Goal: Find specific page/section: Find specific page/section

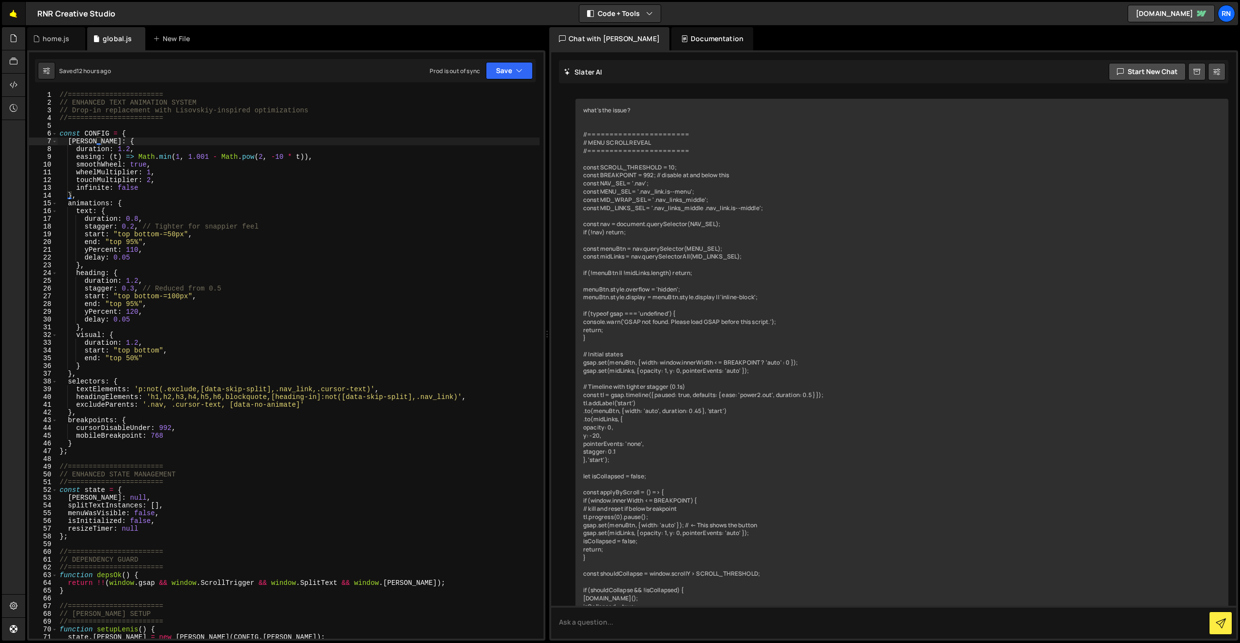
scroll to position [5072, 0]
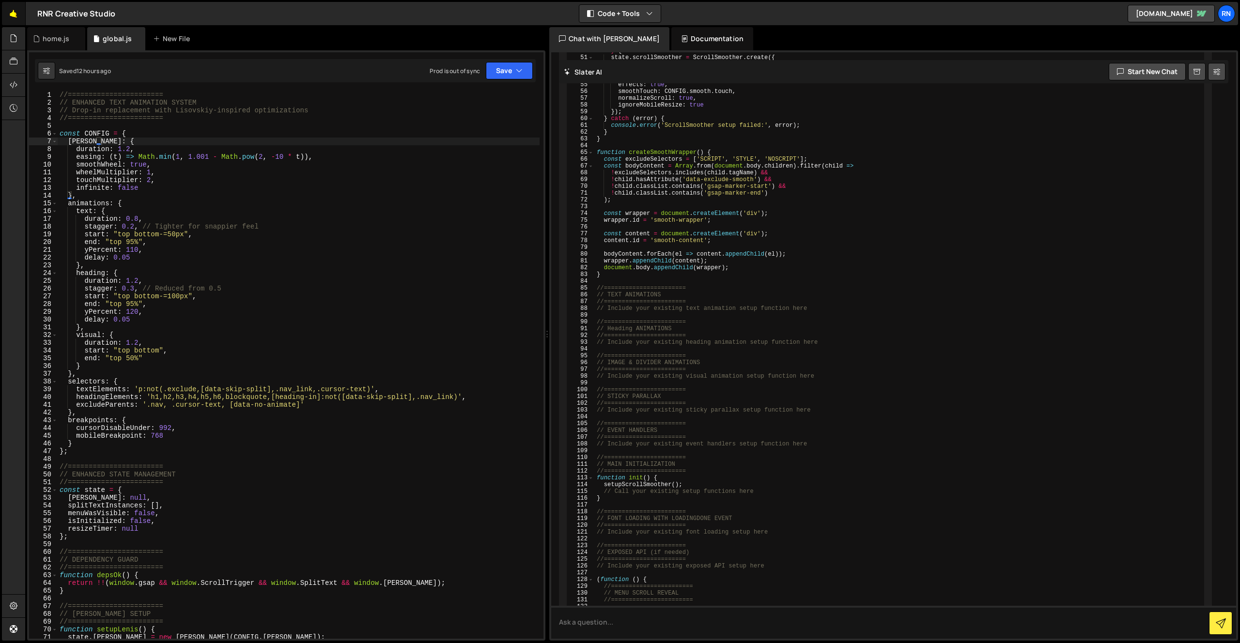
click at [4, 3] on link "🤙" at bounding box center [14, 13] width 24 height 23
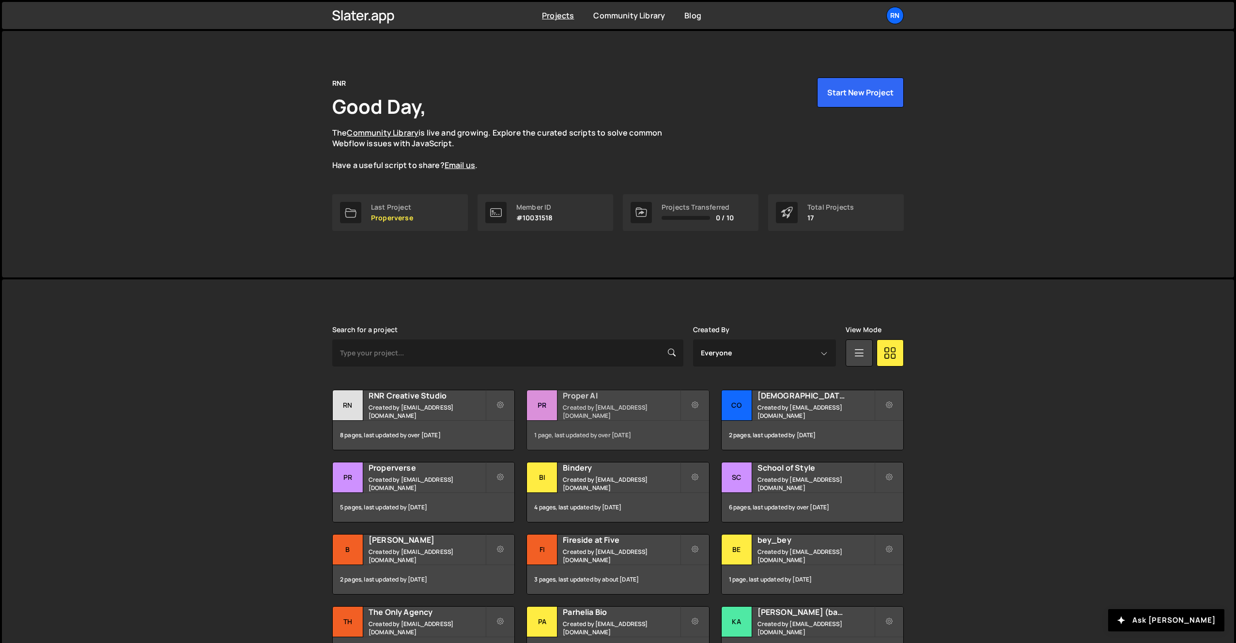
click at [593, 411] on small "Created by hello@rnr.cool" at bounding box center [621, 411] width 117 height 16
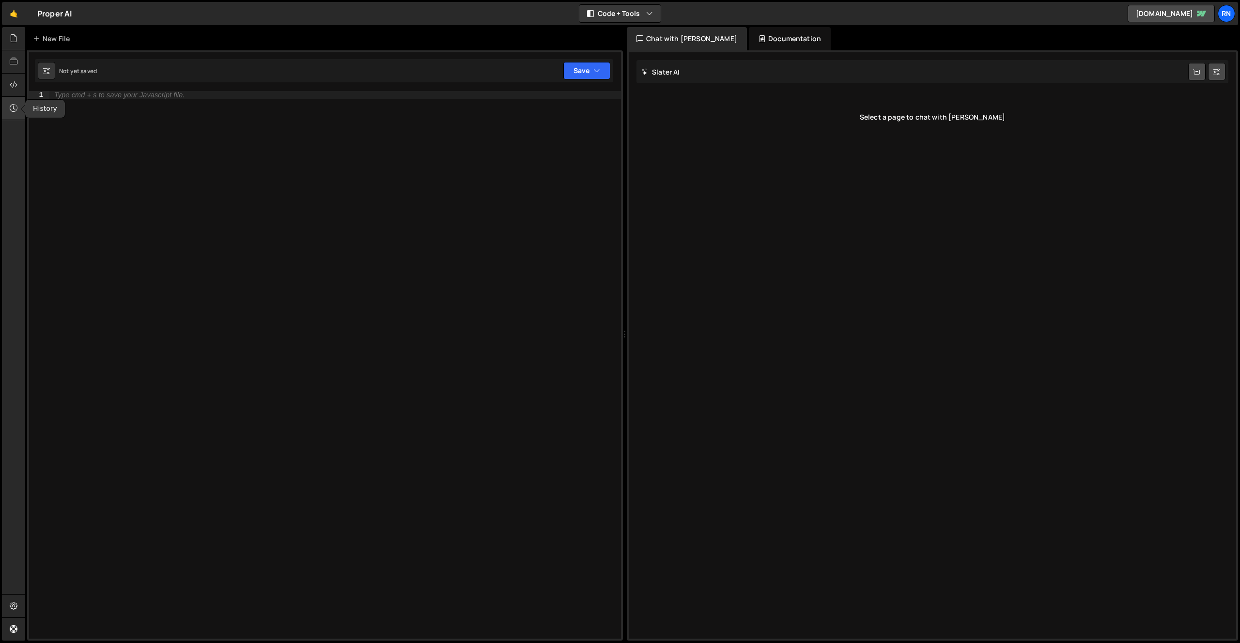
click at [8, 113] on div at bounding box center [14, 108] width 24 height 23
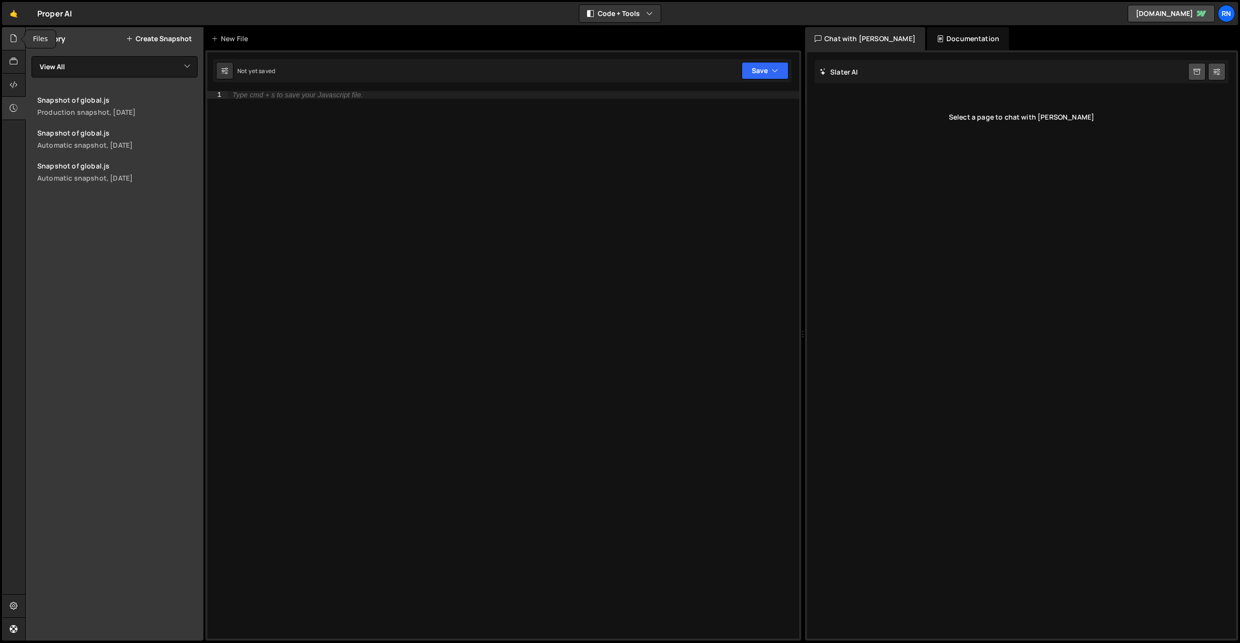
click at [11, 37] on icon at bounding box center [14, 38] width 8 height 11
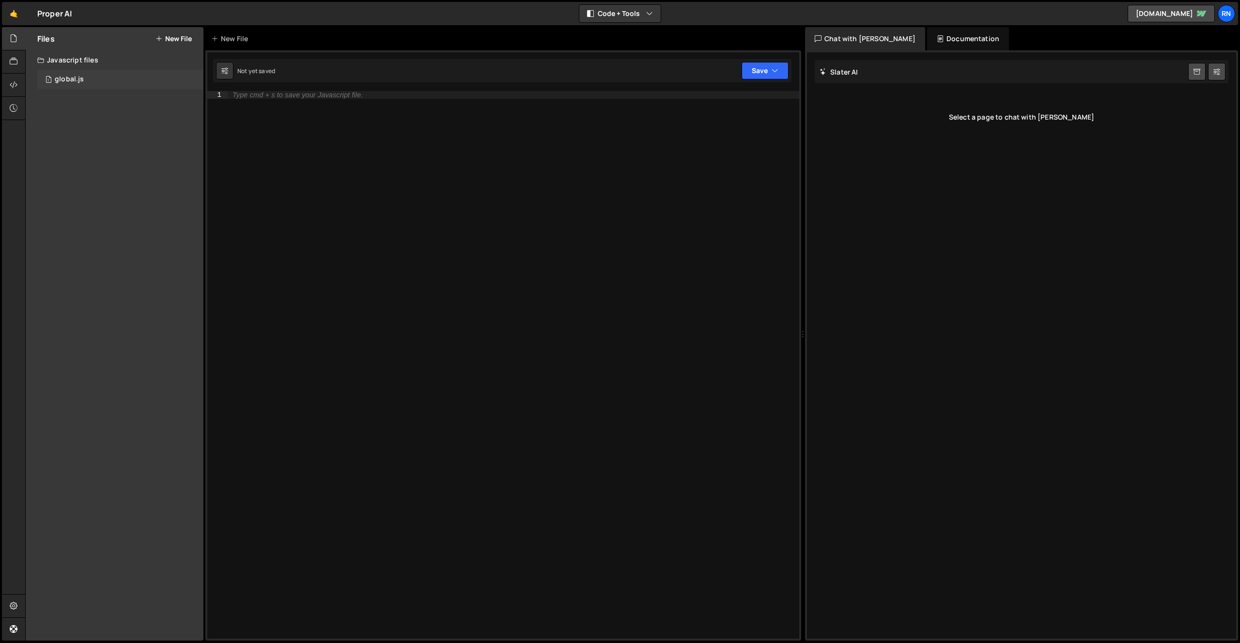
click at [80, 78] on div "global.js" at bounding box center [69, 79] width 29 height 9
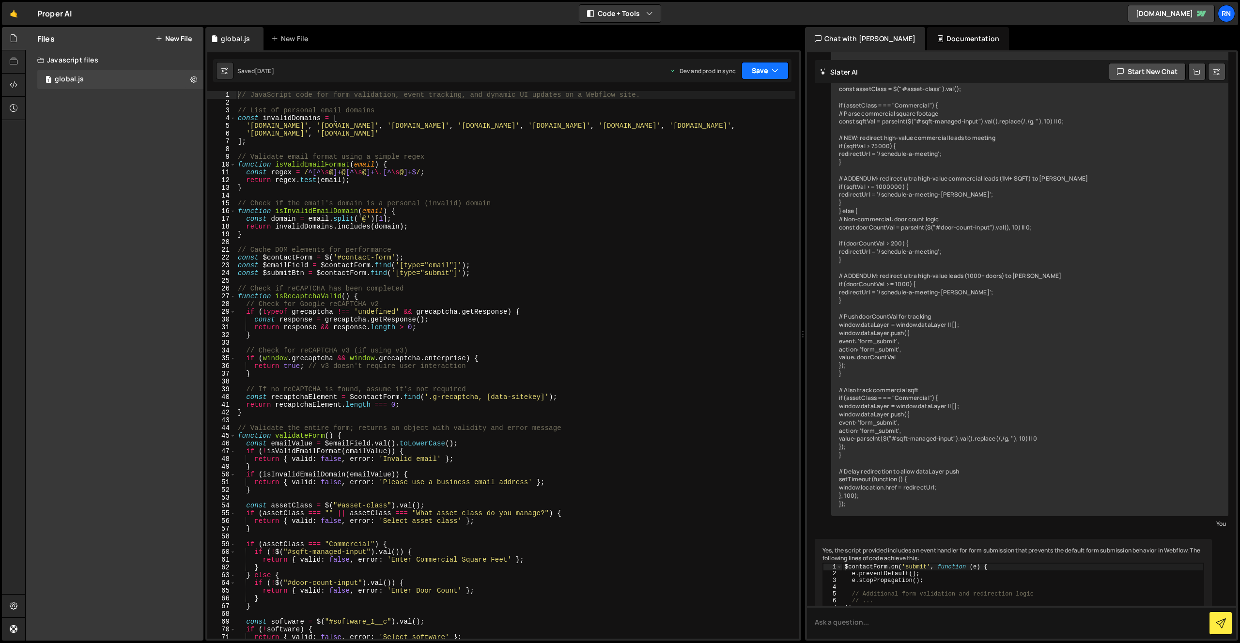
scroll to position [2842, 0]
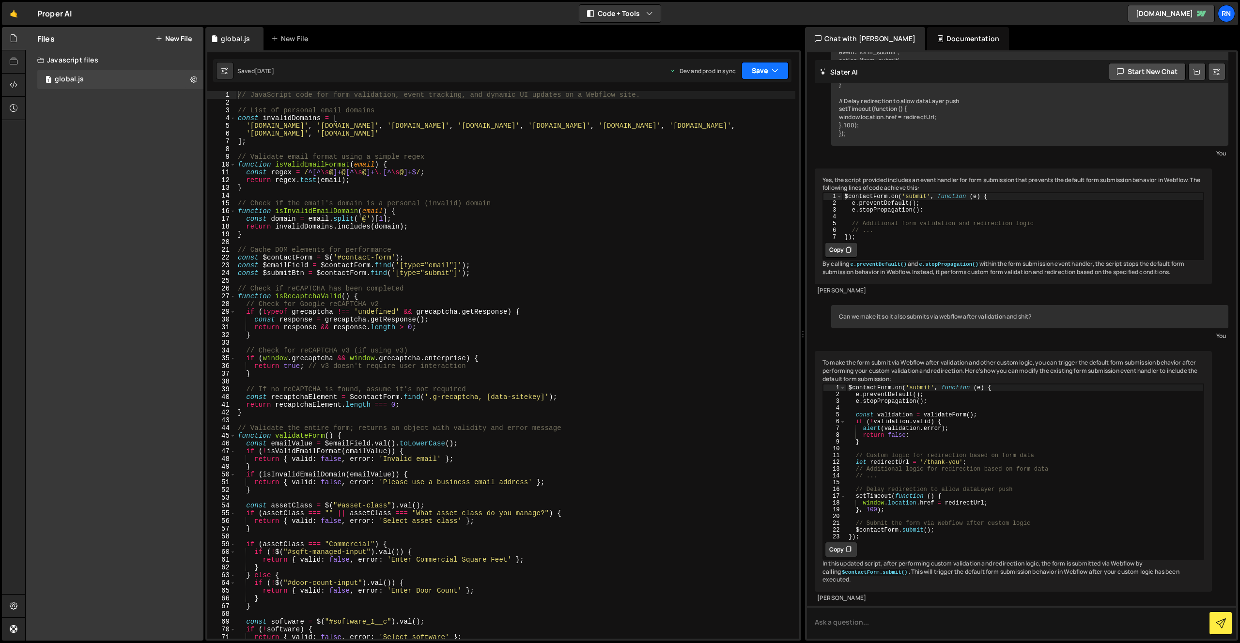
click at [755, 71] on button "Save" at bounding box center [765, 70] width 47 height 17
click at [738, 140] on div "Saved 4 days ago" at bounding box center [732, 137] width 101 height 12
